Goal: Navigation & Orientation: Find specific page/section

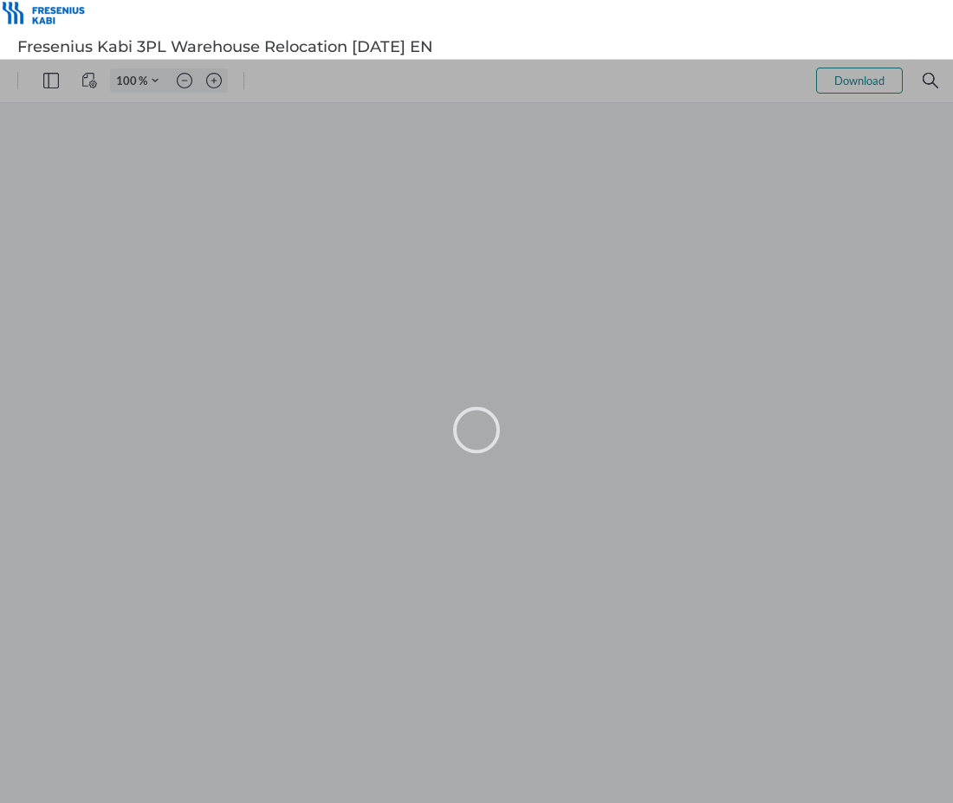
type input "101"
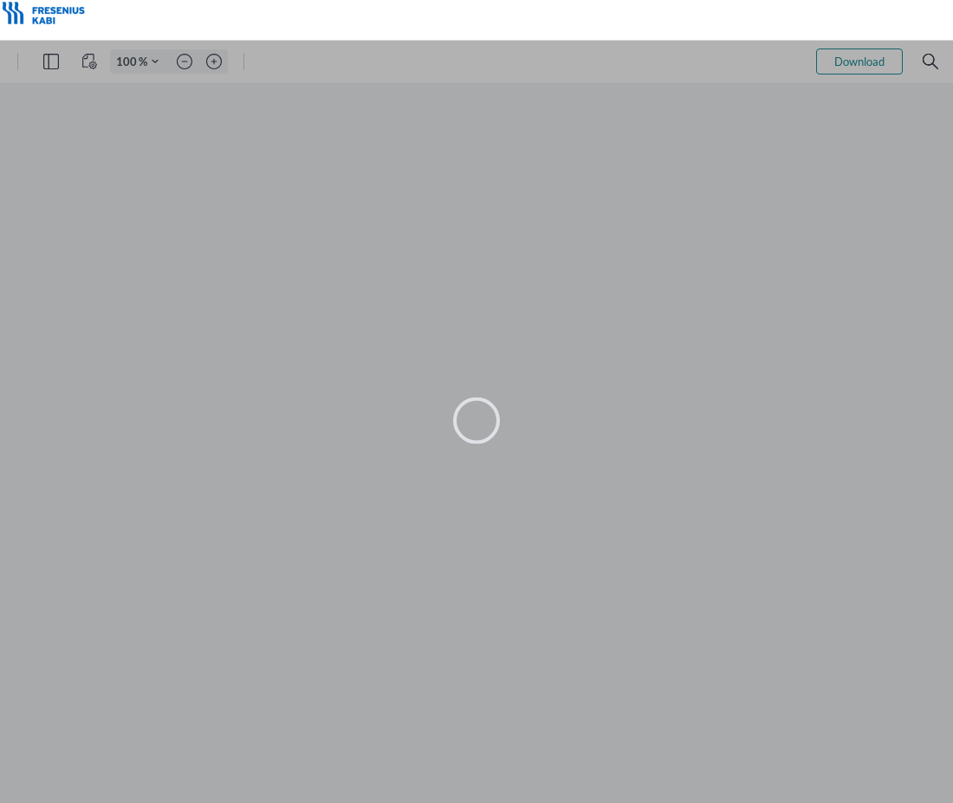
type input "101"
